Goal: Task Accomplishment & Management: Complete application form

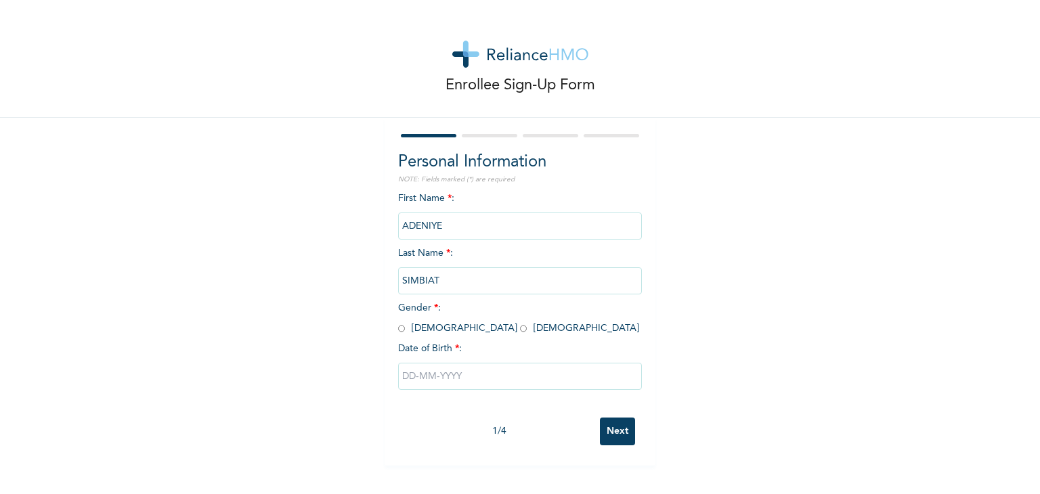
click at [452, 286] on input "SIMBIAT" at bounding box center [520, 280] width 244 height 27
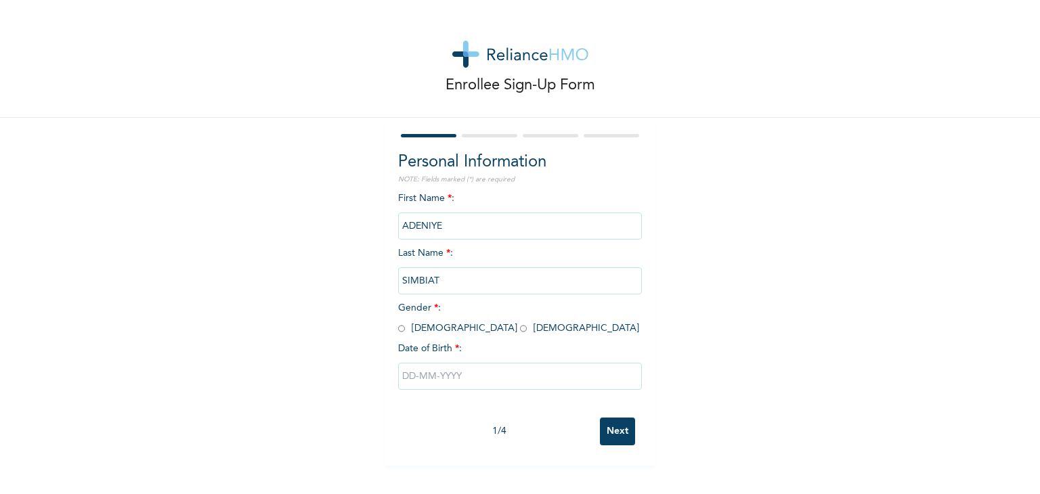
click at [435, 279] on input "SIMBIAT" at bounding box center [520, 280] width 244 height 27
click at [520, 328] on input "radio" at bounding box center [523, 328] width 7 height 13
radio input "true"
click at [433, 372] on input "text" at bounding box center [520, 376] width 244 height 27
select select "8"
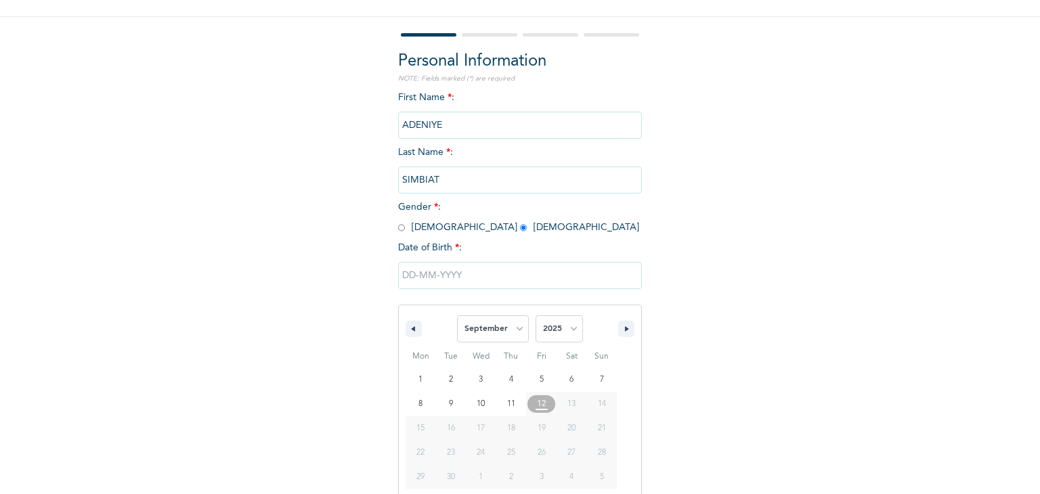
scroll to position [121, 0]
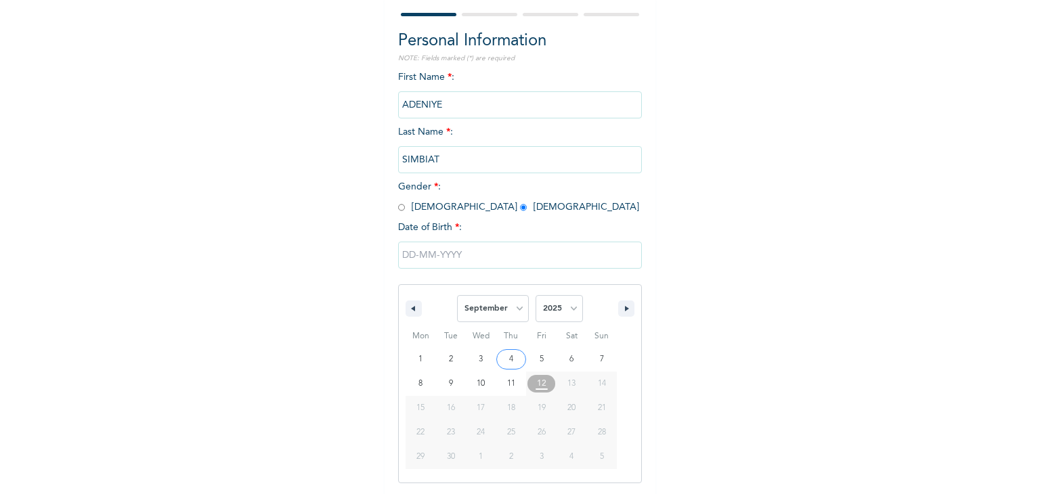
type input "[DATE]"
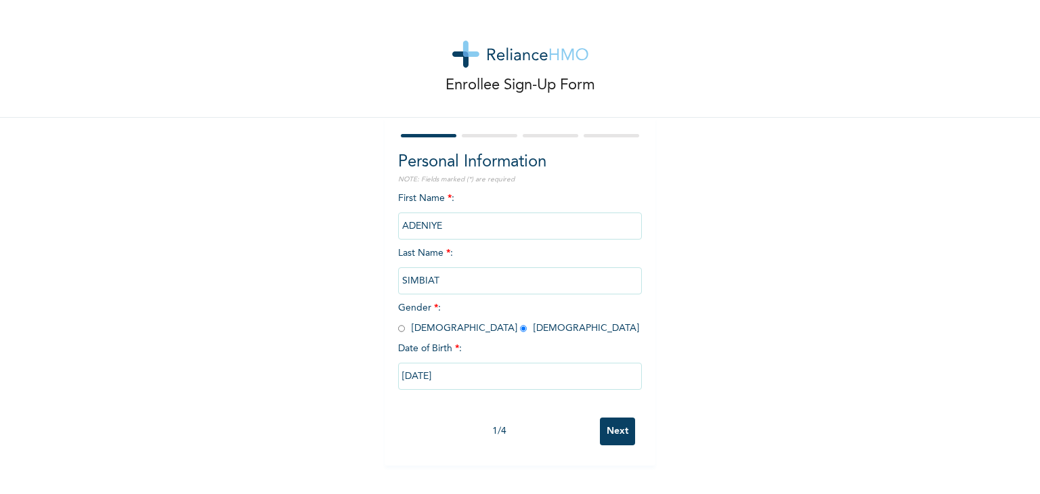
click at [461, 374] on input "[DATE]" at bounding box center [520, 376] width 244 height 27
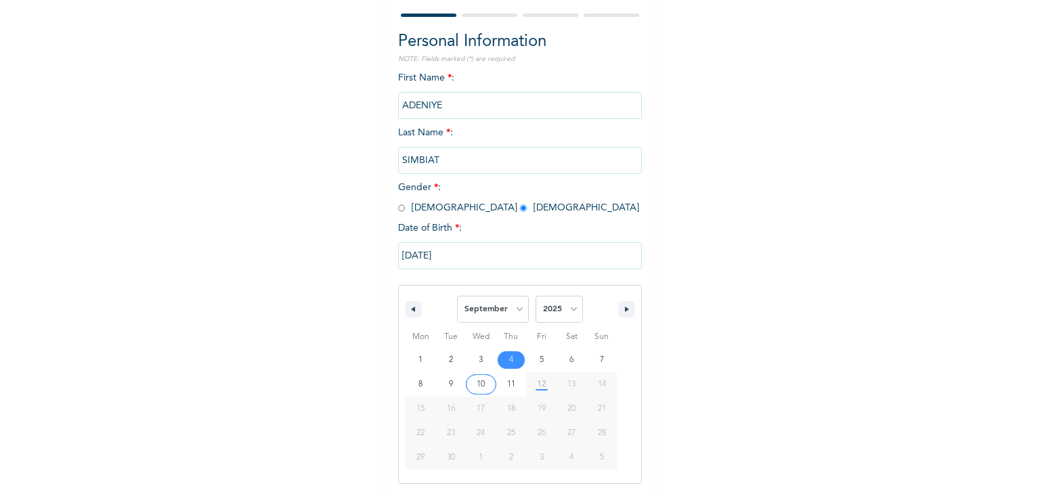
scroll to position [121, 0]
click at [515, 307] on select "January February March April May June July August September October November De…" at bounding box center [493, 308] width 72 height 27
click at [457, 295] on select "January February March April May June July August September October November De…" at bounding box center [493, 308] width 72 height 27
select select "8"
click at [569, 308] on select "2025 2024 2023 2022 2021 2020 2019 2018 2017 2016 2015 2014 2013 2012 2011 2010…" at bounding box center [559, 308] width 47 height 27
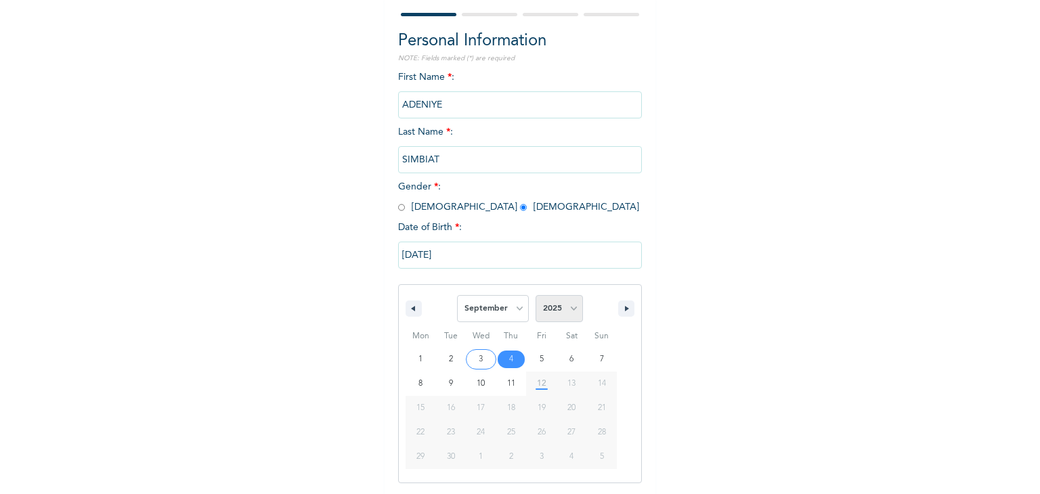
select select "1999"
click at [536, 295] on select "2025 2024 2023 2022 2021 2020 2019 2018 2017 2016 2015 2014 2013 2012 2011 2010…" at bounding box center [559, 308] width 47 height 27
type input "[DATE]"
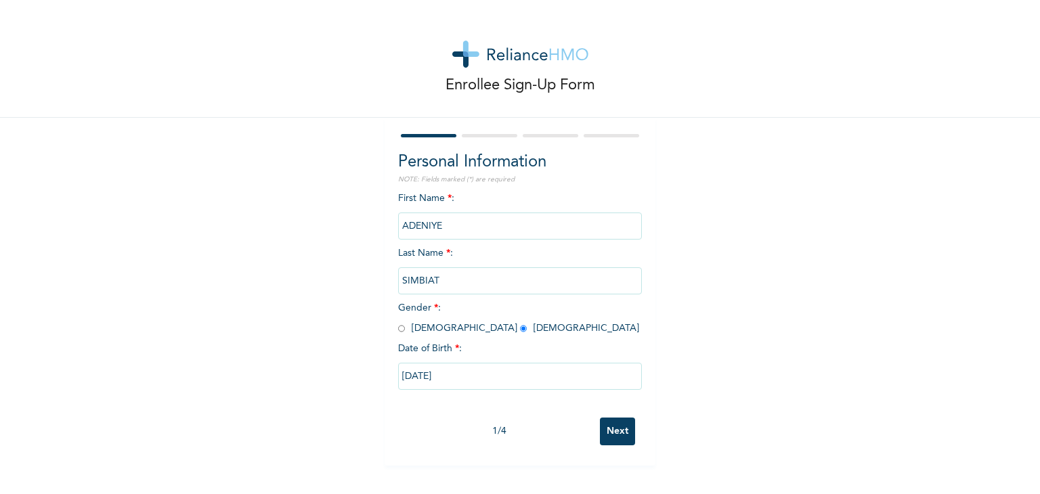
scroll to position [0, 0]
click at [563, 387] on input "[DATE]" at bounding box center [520, 376] width 244 height 27
select select "8"
select select "1999"
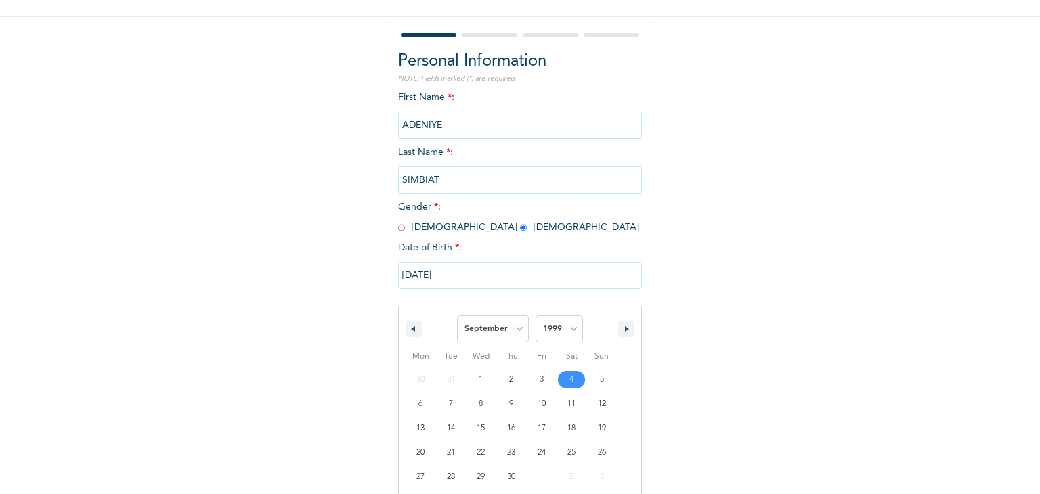
scroll to position [121, 0]
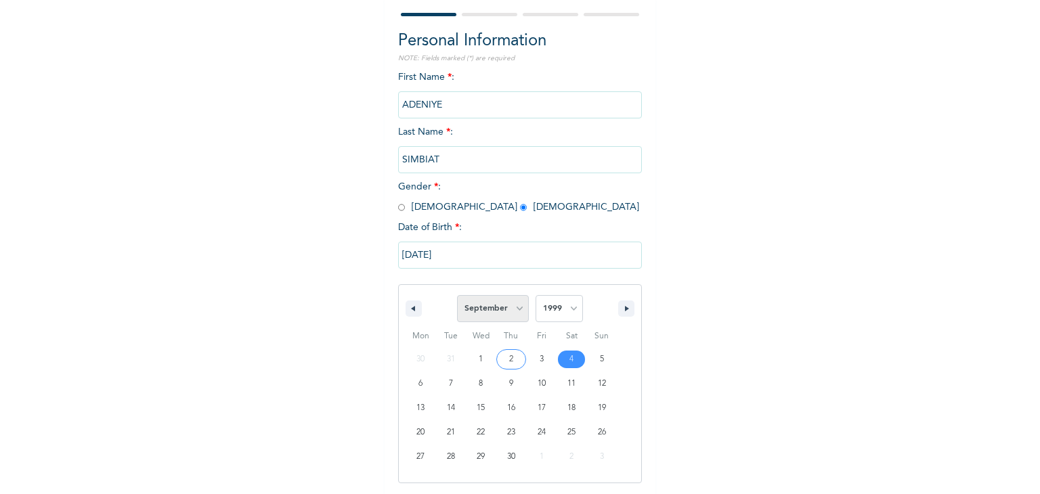
click at [517, 307] on select "January February March April May June July August September October November De…" at bounding box center [493, 308] width 72 height 27
select select "10"
click at [457, 295] on select "January February March April May June July August September October November De…" at bounding box center [493, 308] width 72 height 27
drag, startPoint x: 504, startPoint y: 274, endPoint x: 501, endPoint y: 358, distance: 84.0
type input "[DATE]"
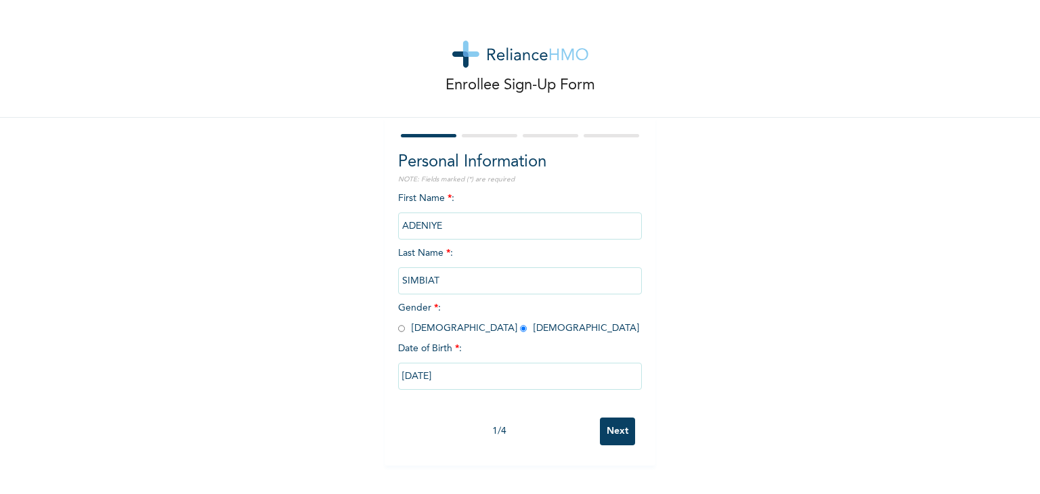
scroll to position [0, 0]
click at [501, 358] on div "[DATE]" at bounding box center [520, 376] width 244 height 41
click at [493, 383] on input "[DATE]" at bounding box center [520, 376] width 244 height 27
select select "10"
select select "1999"
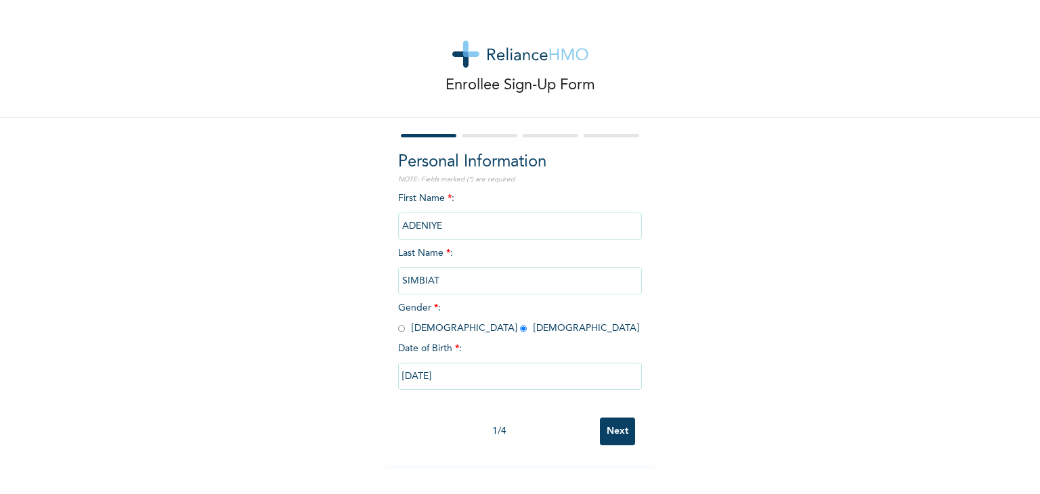
click at [607, 424] on input "Next" at bounding box center [617, 432] width 35 height 28
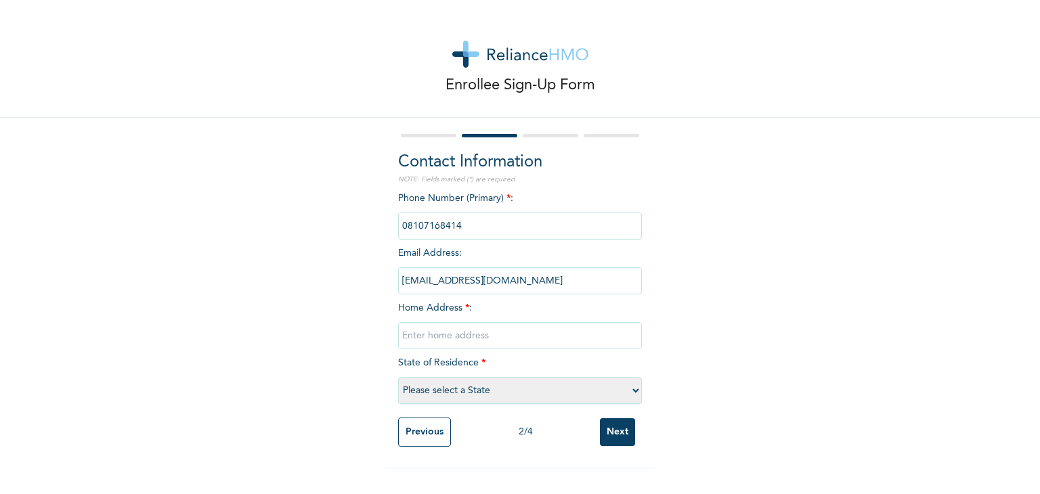
click at [488, 234] on input "phone" at bounding box center [520, 226] width 244 height 27
click at [440, 342] on input "text" at bounding box center [520, 335] width 244 height 27
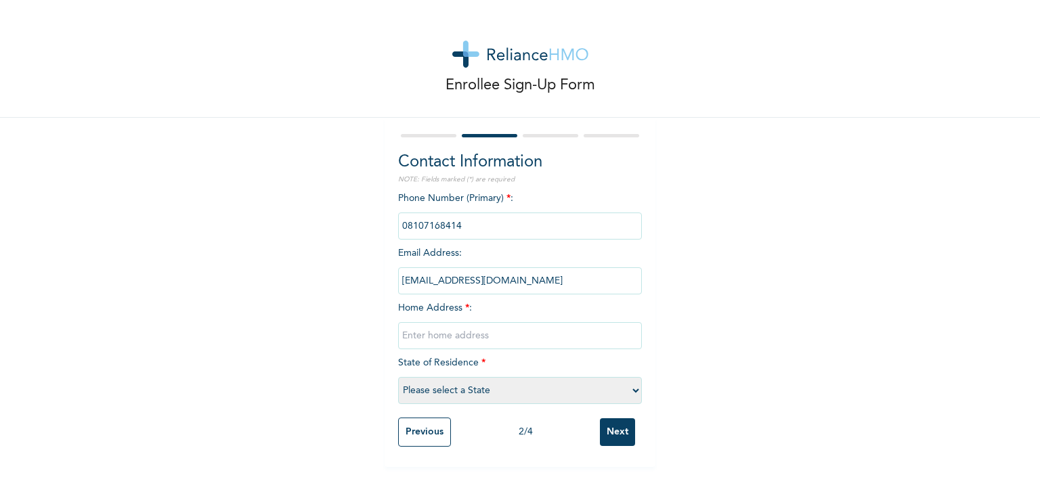
type input "Yabatech"
click at [515, 399] on select "Please select a State [PERSON_NAME] (FCT) [PERSON_NAME] Ibom [GEOGRAPHIC_DATA] …" at bounding box center [520, 390] width 244 height 27
click at [398, 377] on select "Please select a State [PERSON_NAME] (FCT) [PERSON_NAME] Ibom [GEOGRAPHIC_DATA] …" at bounding box center [520, 390] width 244 height 27
click at [541, 376] on div "Phone Number (Primary) * : Email Address : [EMAIL_ADDRESS][DOMAIN_NAME] Home Ad…" at bounding box center [520, 301] width 244 height 219
click at [531, 385] on select "Please select a State [PERSON_NAME] (FCT) [PERSON_NAME] Ibom [GEOGRAPHIC_DATA] …" at bounding box center [520, 390] width 244 height 27
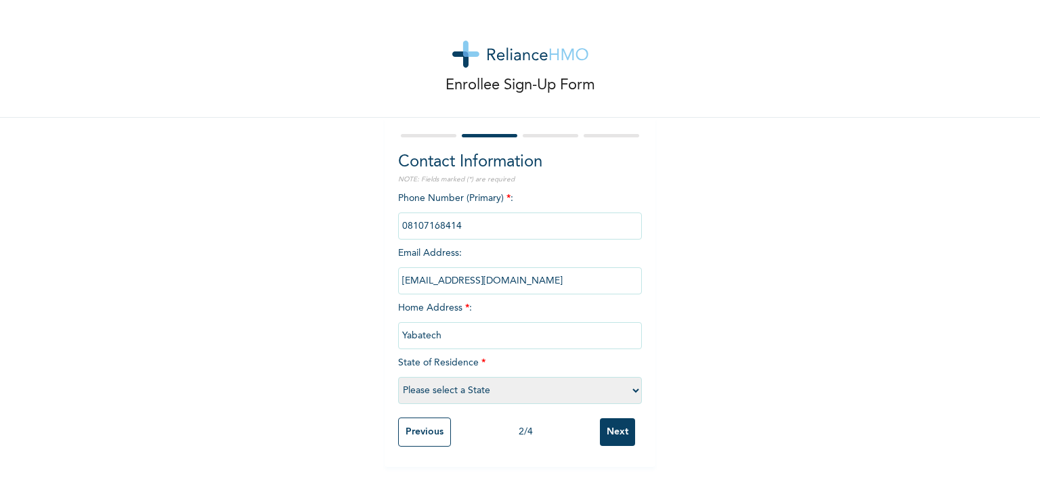
select select "25"
click at [398, 377] on select "Please select a State [PERSON_NAME] (FCT) [PERSON_NAME] Ibom [GEOGRAPHIC_DATA] …" at bounding box center [520, 390] width 244 height 27
click at [604, 438] on input "Next" at bounding box center [617, 432] width 35 height 28
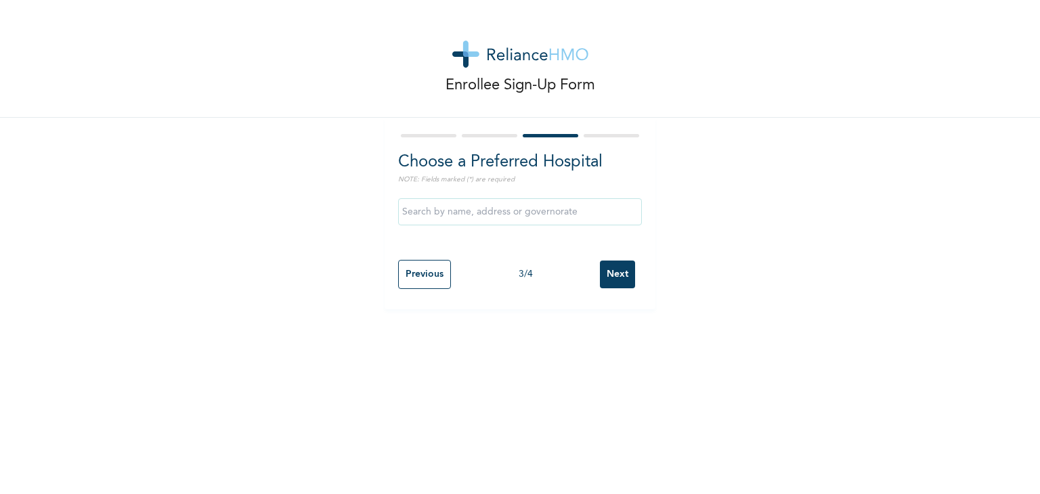
click at [427, 274] on input "Previous" at bounding box center [424, 274] width 53 height 29
select select "25"
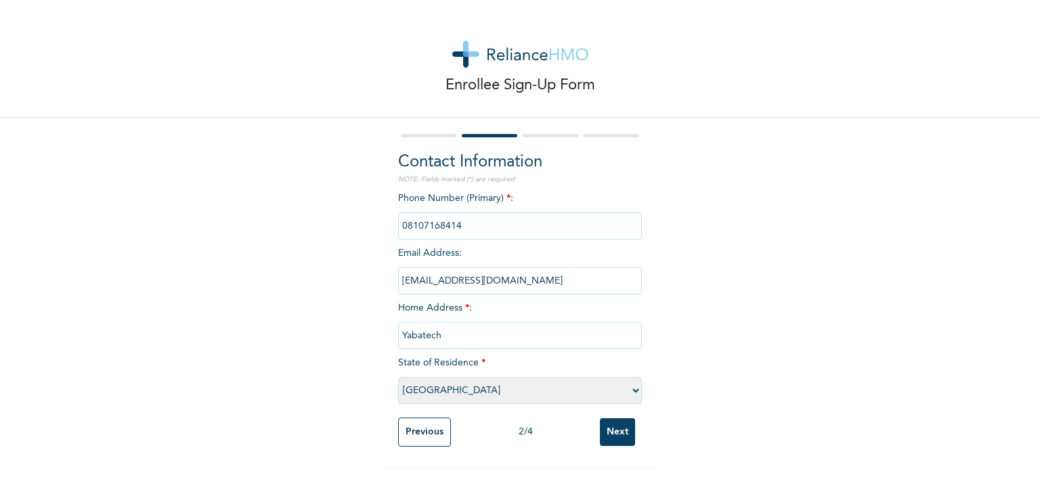
click at [602, 431] on input "Next" at bounding box center [617, 432] width 35 height 28
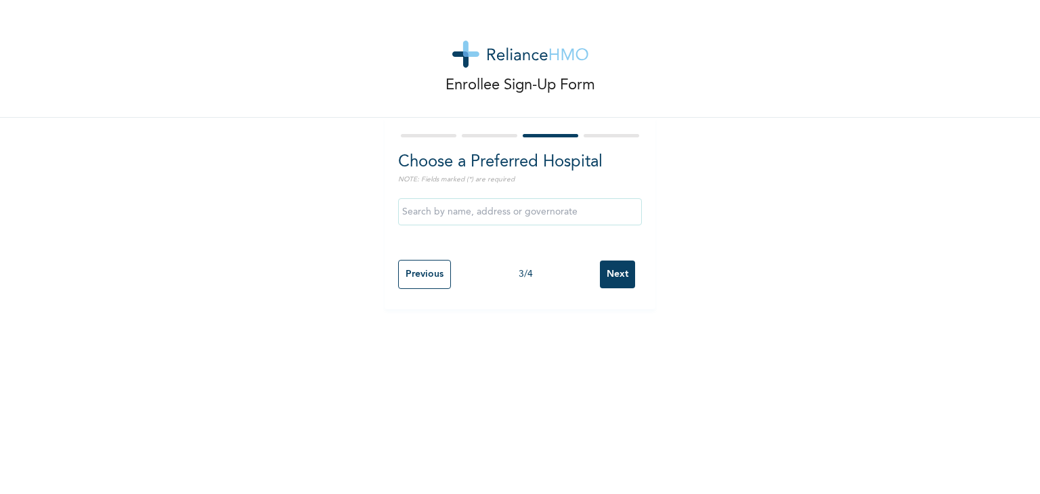
click at [482, 207] on input "text" at bounding box center [520, 211] width 244 height 27
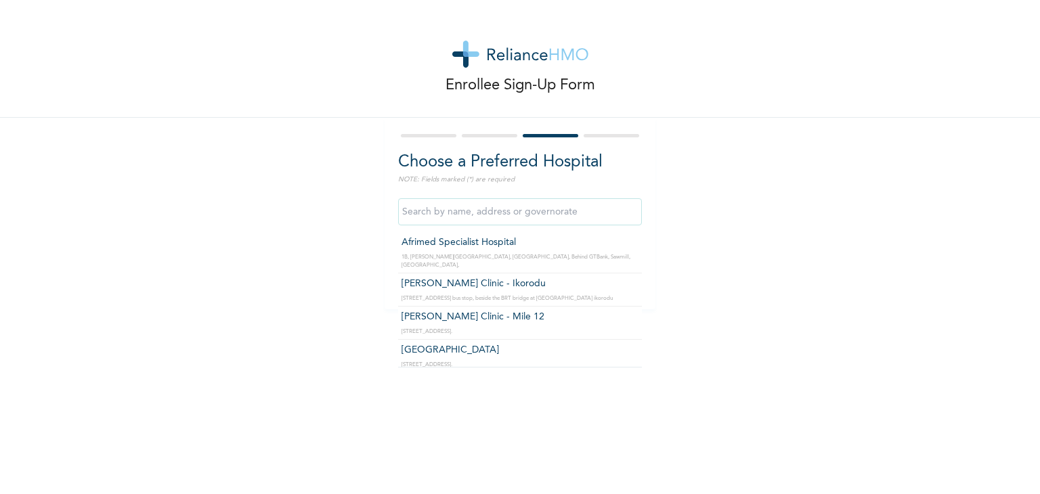
click at [541, 209] on input "text" at bounding box center [520, 211] width 244 height 27
type input "S"
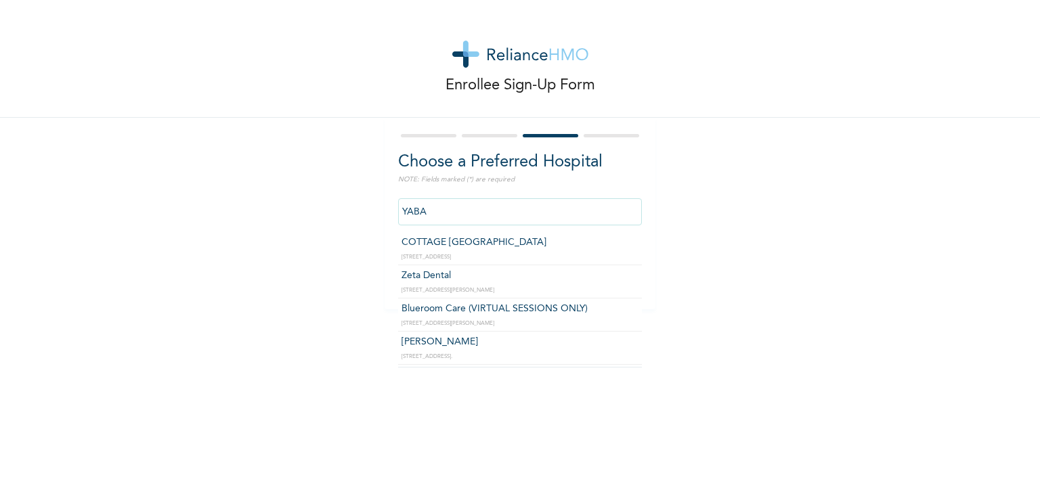
type input "COTTAGE [GEOGRAPHIC_DATA]"
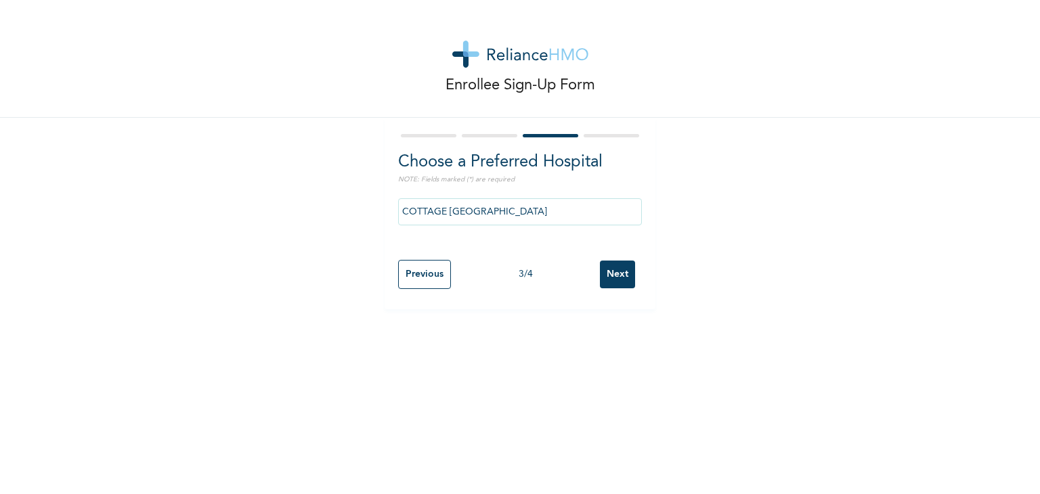
click at [616, 269] on input "Next" at bounding box center [617, 275] width 35 height 28
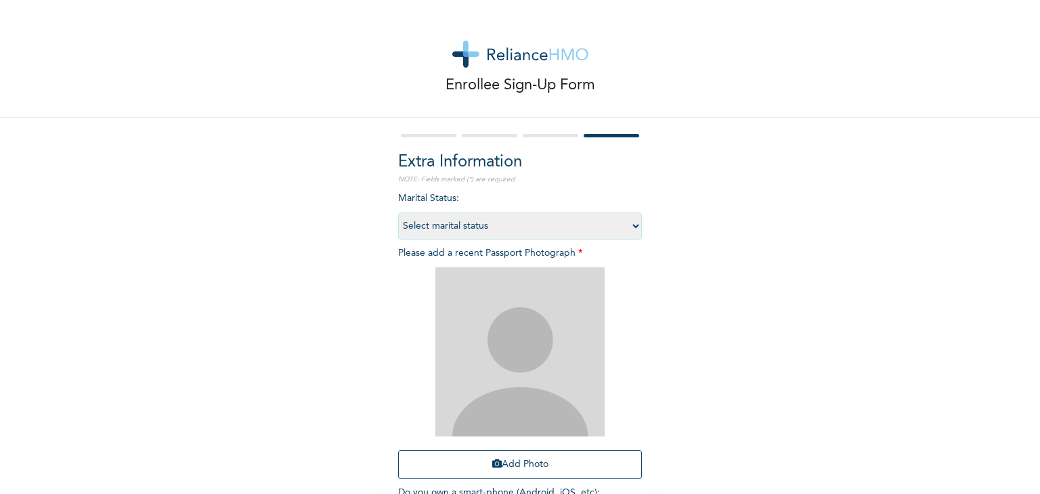
click at [630, 225] on select "Select marital status [DEMOGRAPHIC_DATA] Married [DEMOGRAPHIC_DATA] Widow/[DEMO…" at bounding box center [520, 226] width 244 height 27
select select "1"
click at [398, 213] on select "Select marital status [DEMOGRAPHIC_DATA] Married [DEMOGRAPHIC_DATA] Widow/[DEMO…" at bounding box center [520, 226] width 244 height 27
click at [506, 439] on div "Add Photo" at bounding box center [520, 373] width 244 height 225
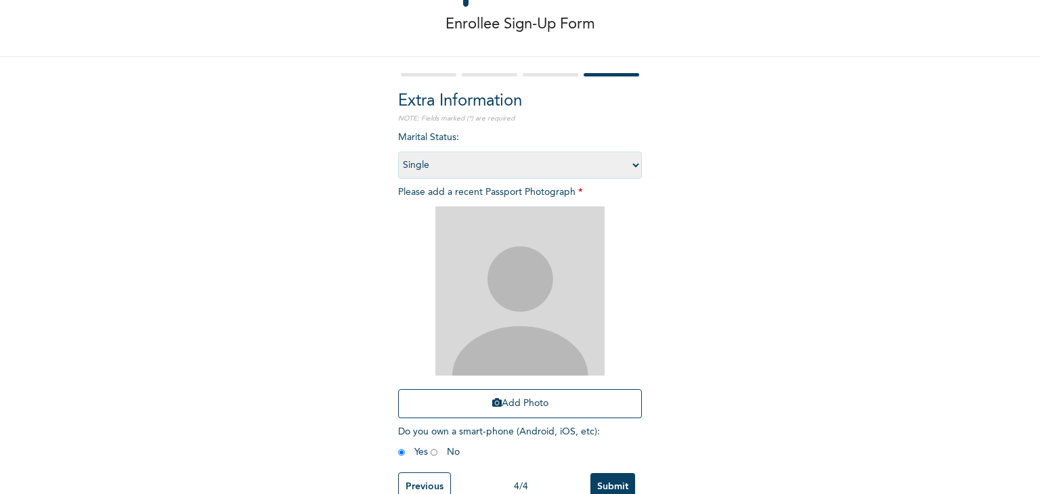
scroll to position [65, 0]
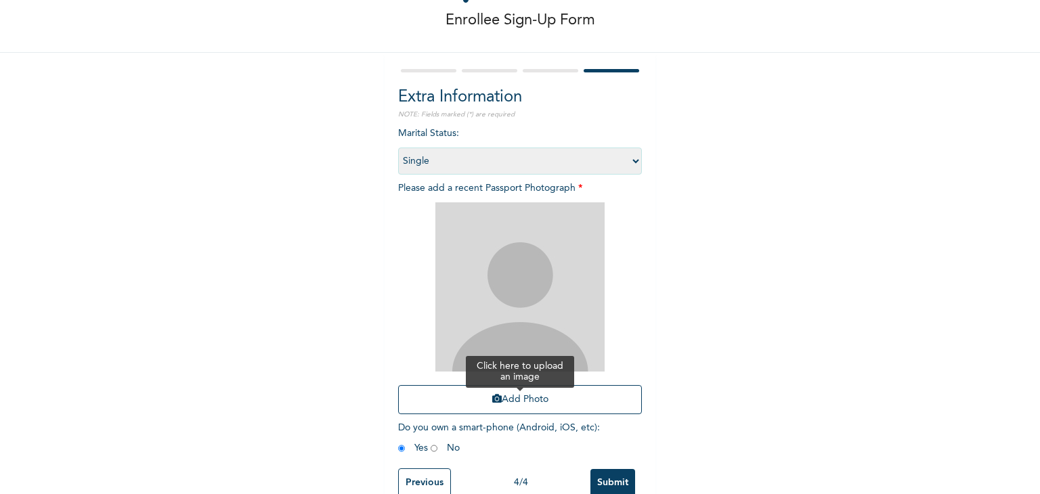
click at [488, 406] on button "Add Photo" at bounding box center [520, 399] width 244 height 29
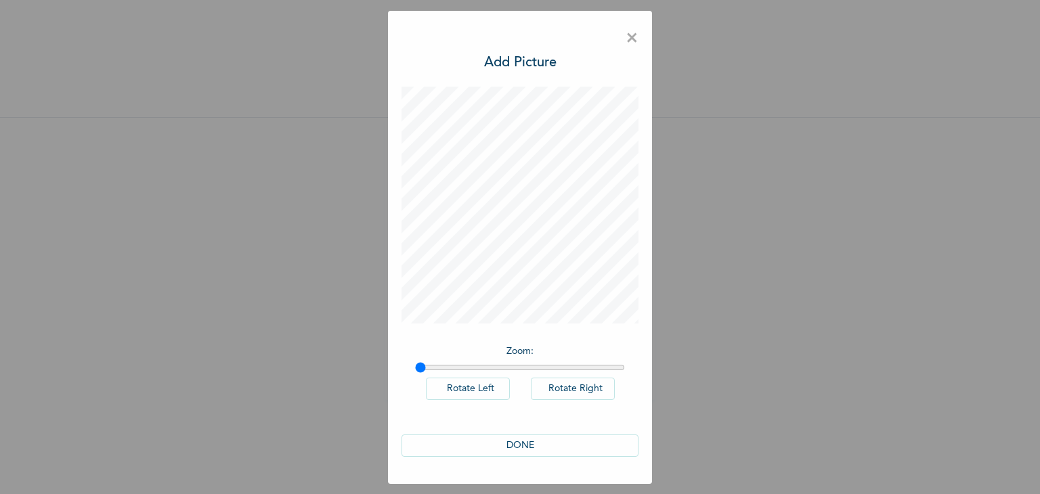
click at [517, 439] on button "DONE" at bounding box center [520, 446] width 237 height 22
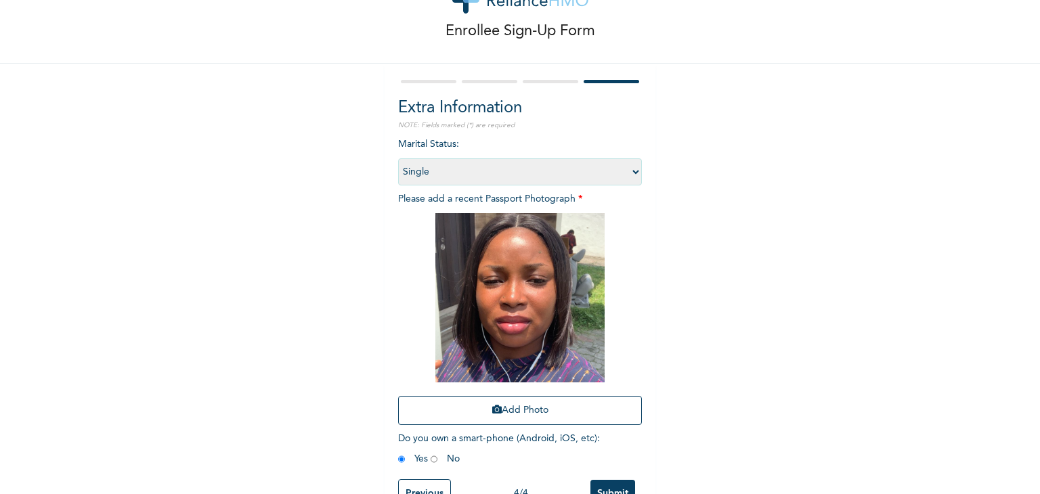
scroll to position [98, 0]
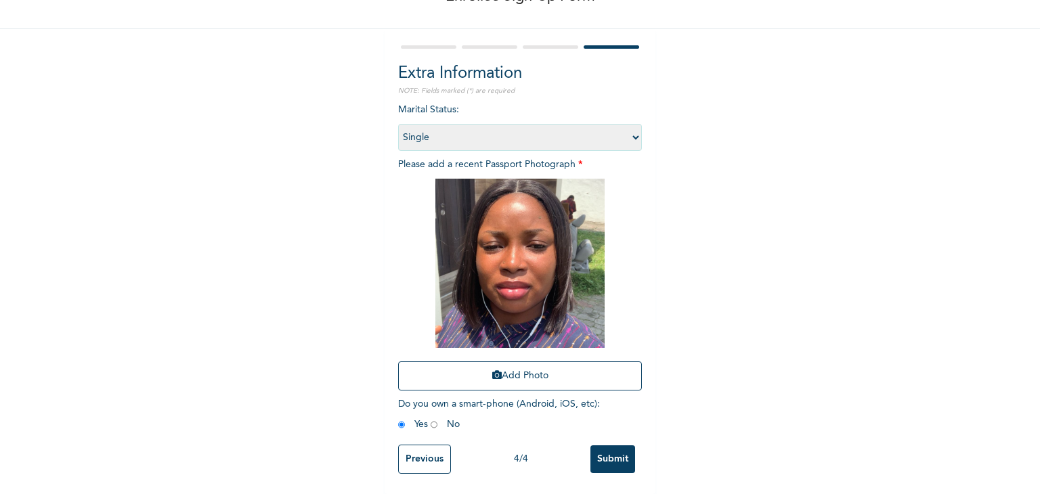
click at [611, 450] on input "Submit" at bounding box center [612, 460] width 45 height 28
